Goal: Information Seeking & Learning: Stay updated

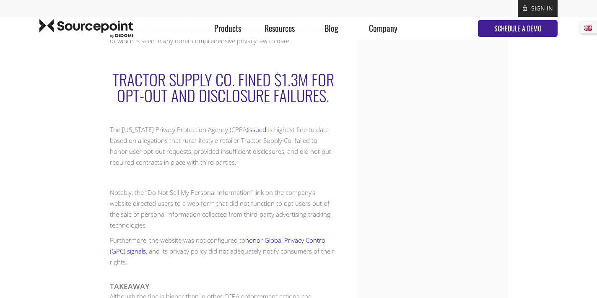
scroll to position [1053, 0]
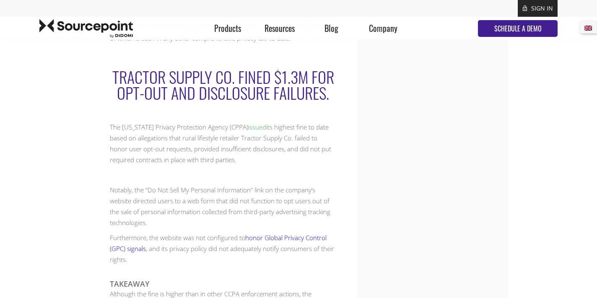
click at [253, 131] on link "issued" at bounding box center [257, 127] width 18 height 8
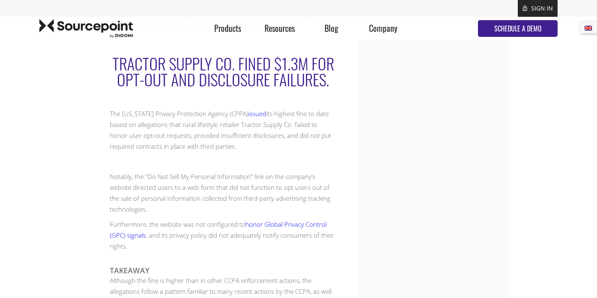
scroll to position [1064, 0]
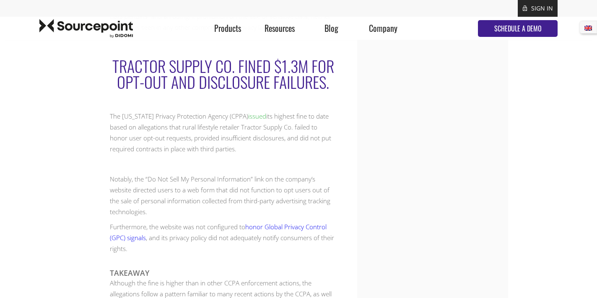
click at [253, 120] on link "issued" at bounding box center [257, 116] width 18 height 8
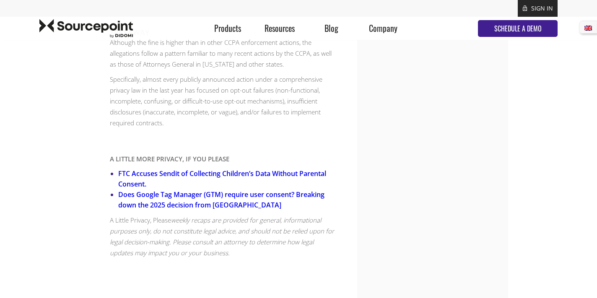
scroll to position [1306, 0]
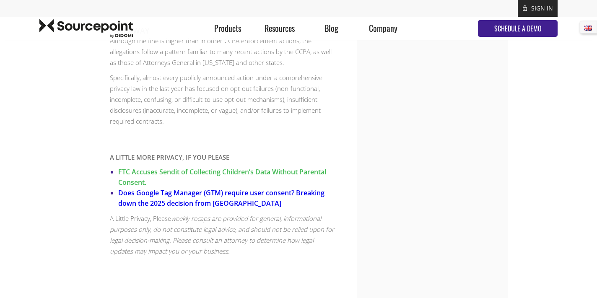
click at [213, 180] on link "FTC Accuses Sendit of Collecting Children’s Data Without Parental Consent." at bounding box center [222, 177] width 208 height 20
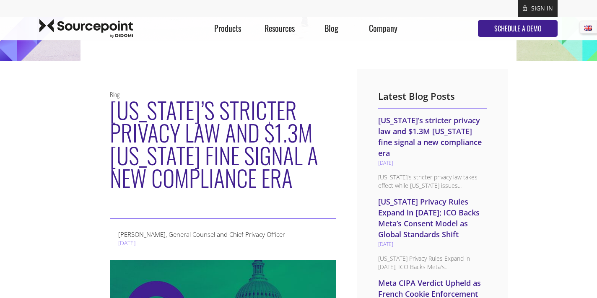
scroll to position [0, 0]
